Goal: Task Accomplishment & Management: Complete application form

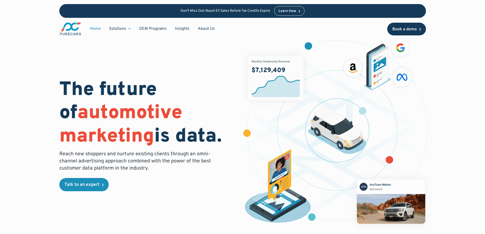
click at [399, 29] on div "Book a demo" at bounding box center [404, 29] width 24 height 4
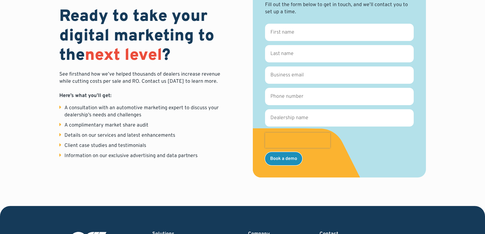
scroll to position [5, 0]
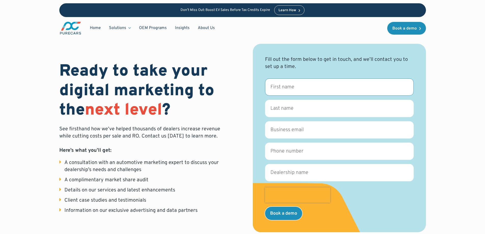
click at [289, 79] on input "First name *" at bounding box center [339, 86] width 149 height 17
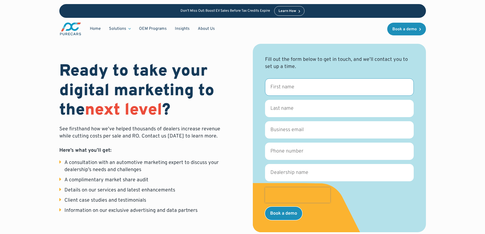
click at [312, 88] on input "First name *" at bounding box center [339, 86] width 149 height 17
type input "Sarah"
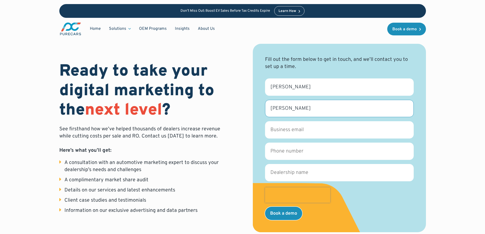
type input "Vaughn"
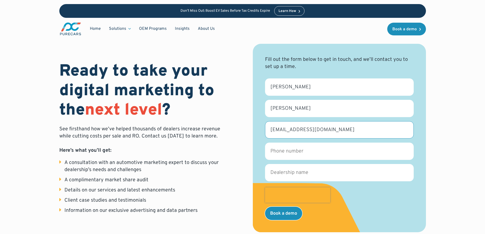
type input "svaughn@martingp.com"
type input "2707833477"
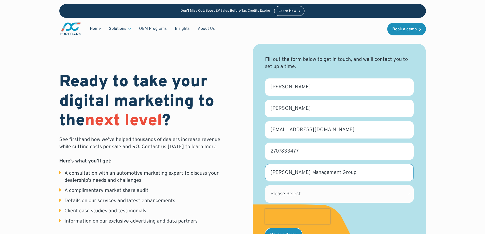
type input "Martin Management Group"
click at [285, 197] on select "Please Select Alabama Alaska Alberta Arizona Arkansas British Columbia Californ…" at bounding box center [339, 193] width 149 height 17
select select "KY"
click at [265, 185] on select "Please Select Alabama Alaska Alberta Arizona Arkansas British Columbia Californ…" at bounding box center [339, 193] width 149 height 17
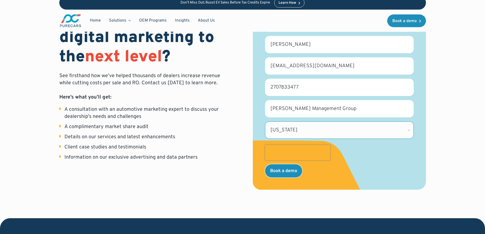
scroll to position [81, 0]
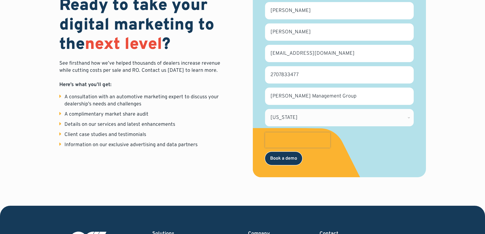
click at [291, 159] on input "Book a demo" at bounding box center [283, 158] width 37 height 13
